Goal: Navigation & Orientation: Go to known website

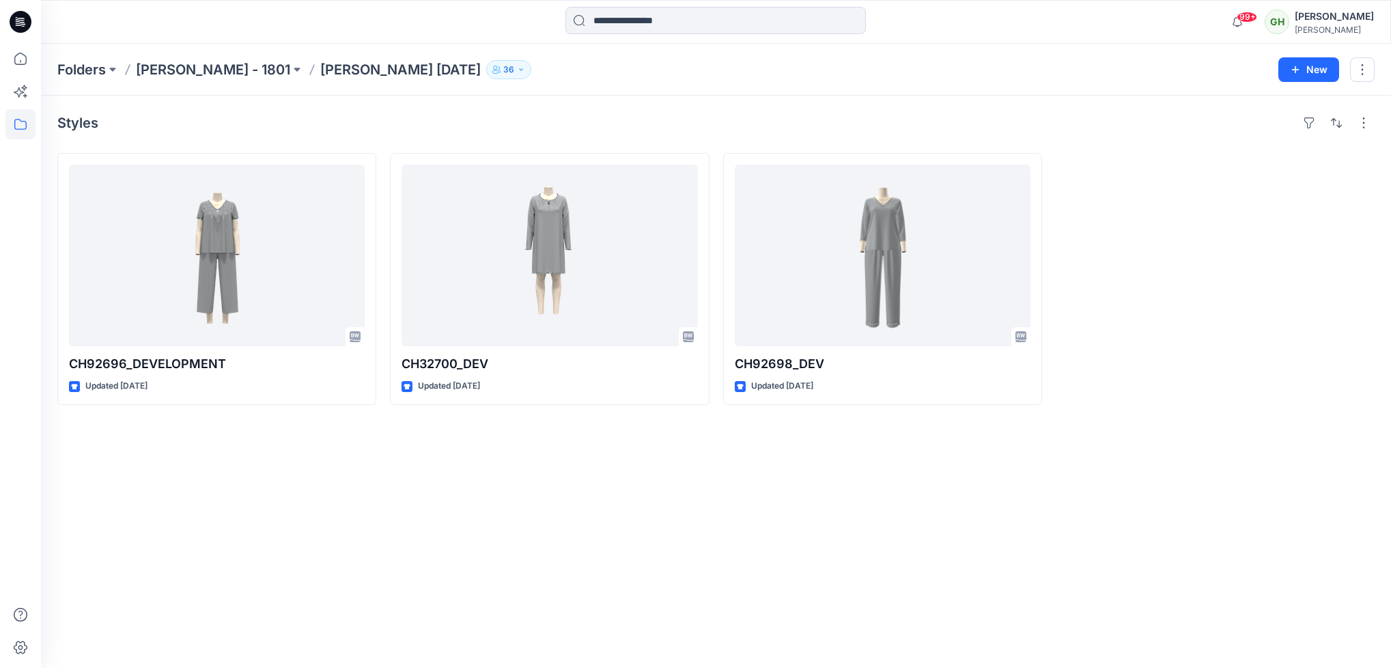
click at [15, 23] on icon at bounding box center [21, 22] width 22 height 22
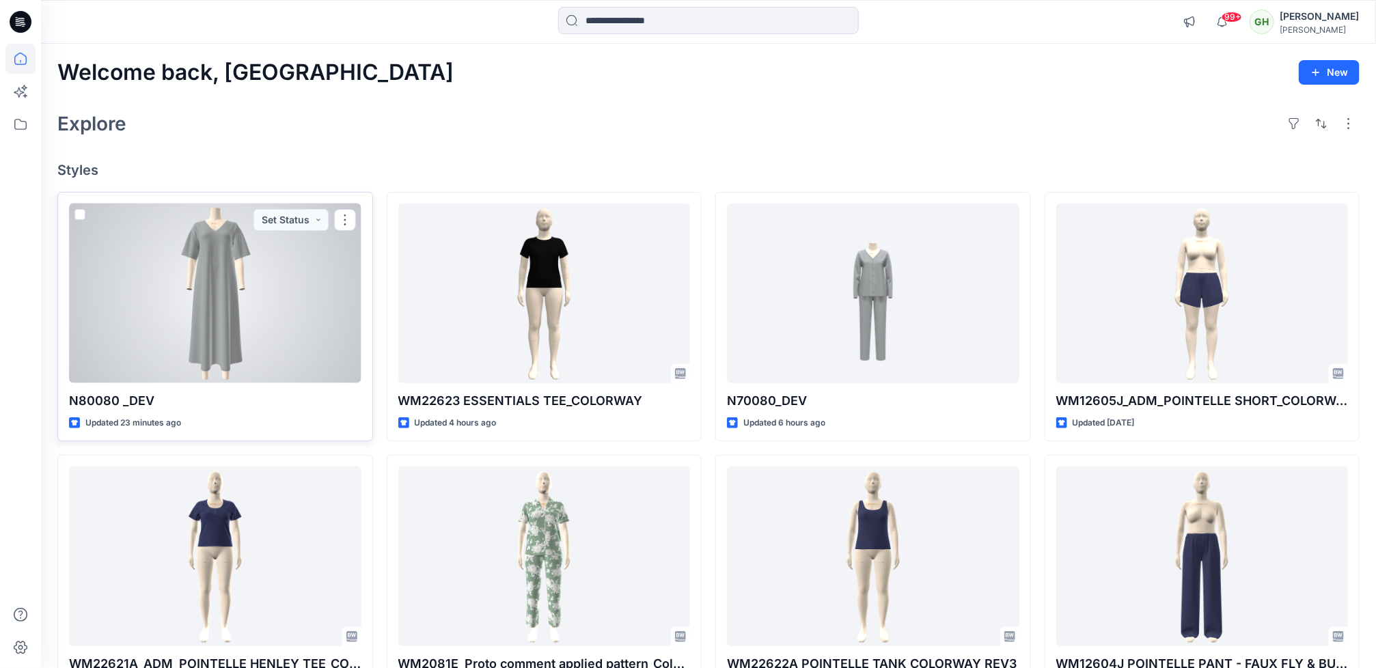
click at [154, 357] on div at bounding box center [215, 294] width 292 height 180
